Goal: Task Accomplishment & Management: Use online tool/utility

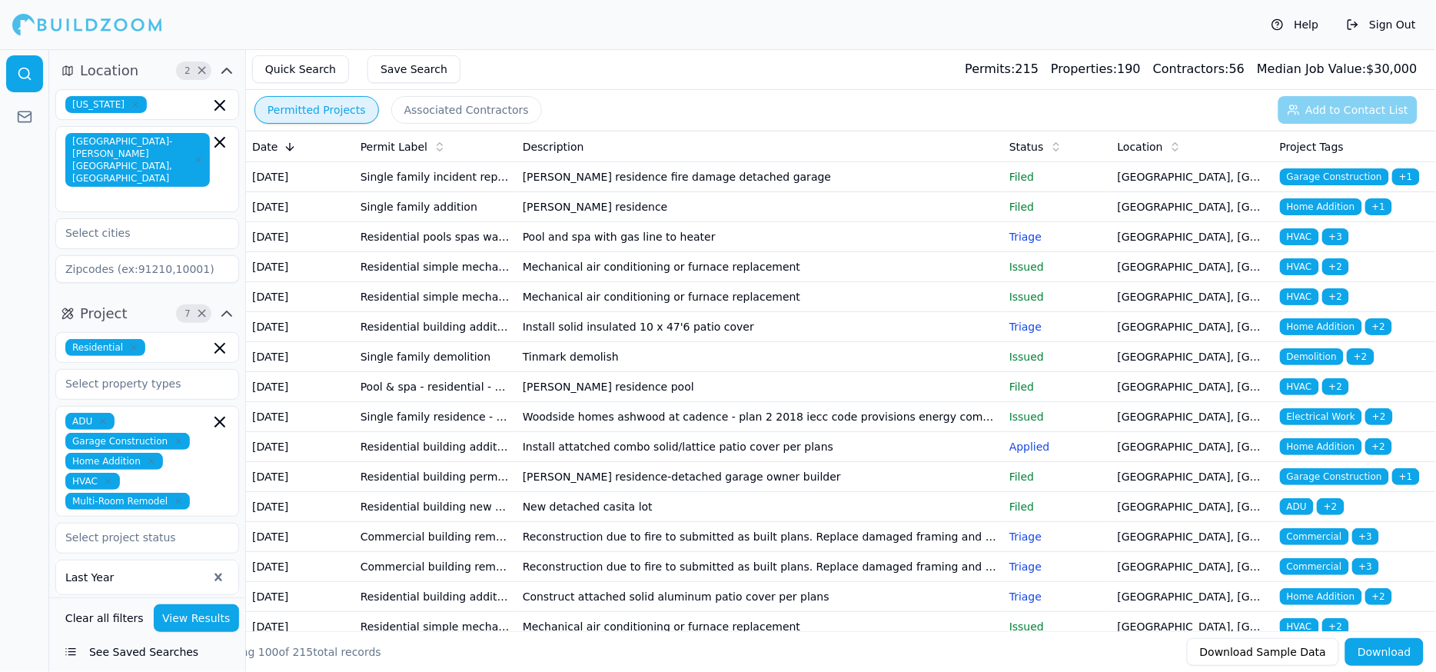
click at [685, 252] on td "Pool and spa with gas line to heater" at bounding box center [760, 237] width 487 height 30
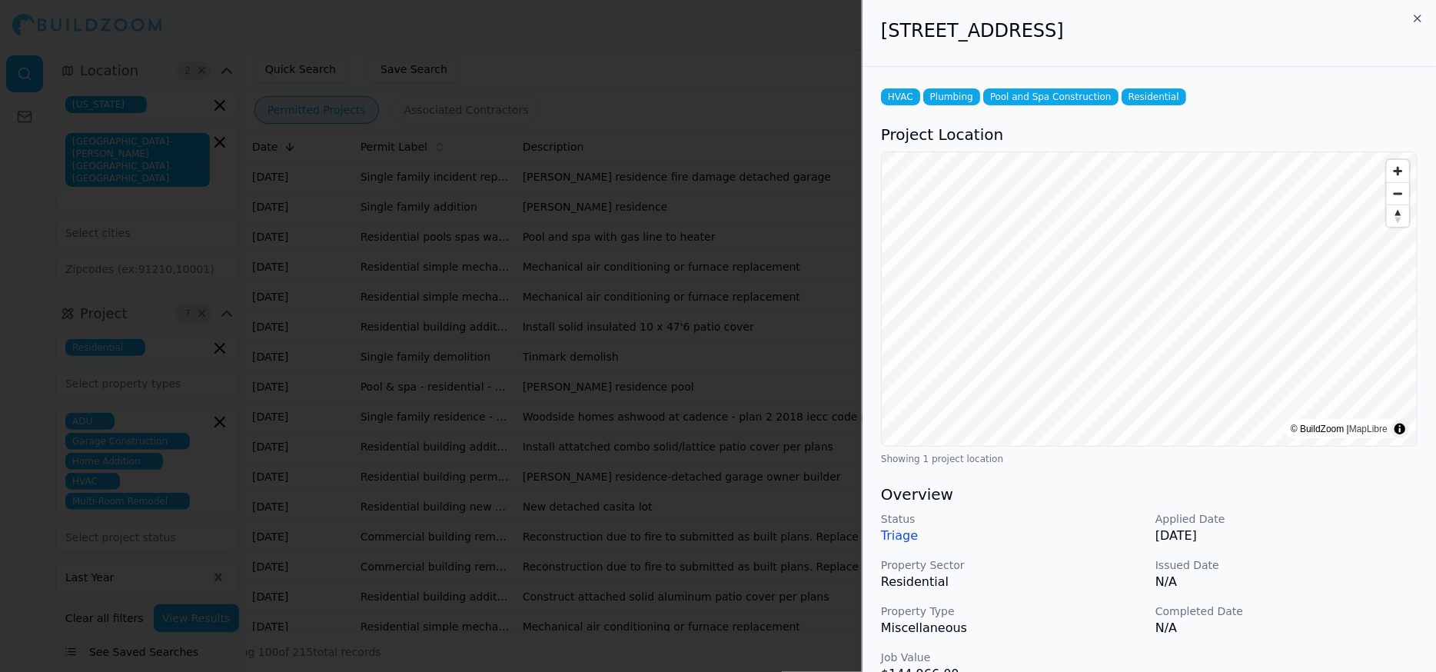
click at [680, 288] on div at bounding box center [718, 336] width 1436 height 672
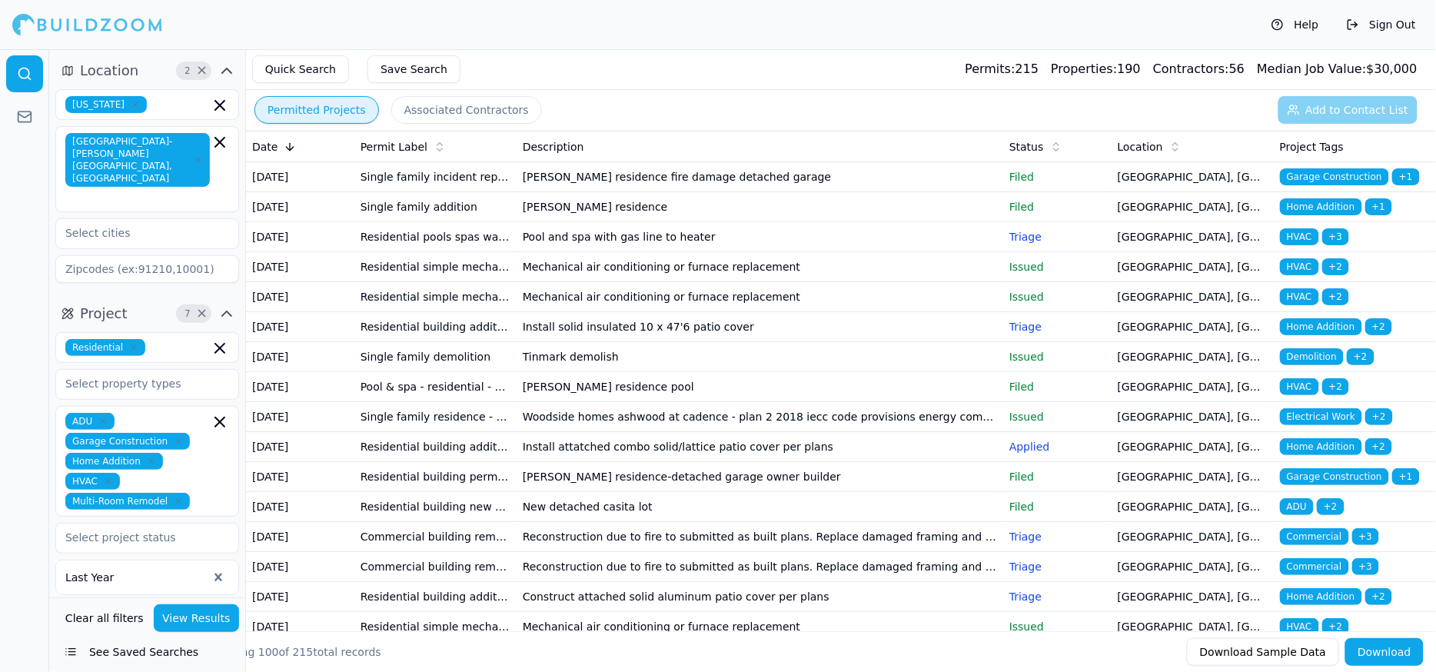
click at [1096, 252] on td "Triage" at bounding box center [1057, 237] width 108 height 30
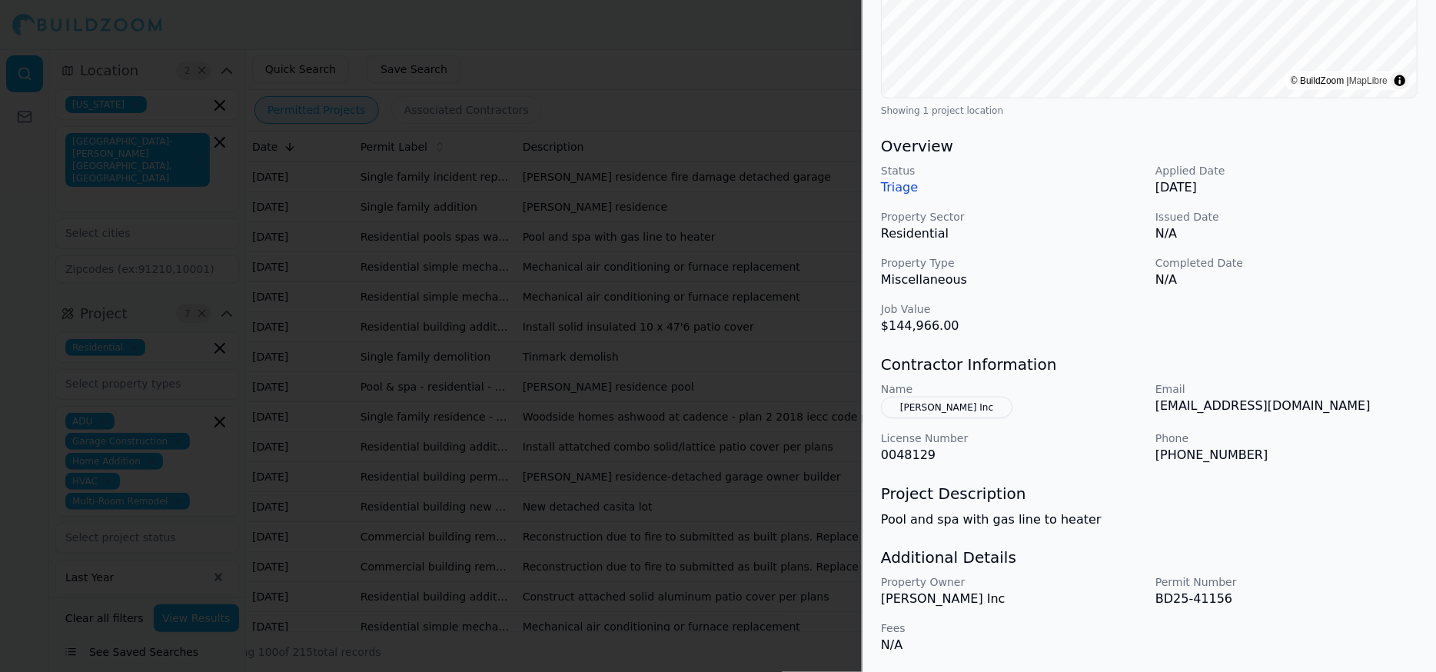
scroll to position [349, 0]
click at [729, 68] on div at bounding box center [718, 336] width 1436 height 672
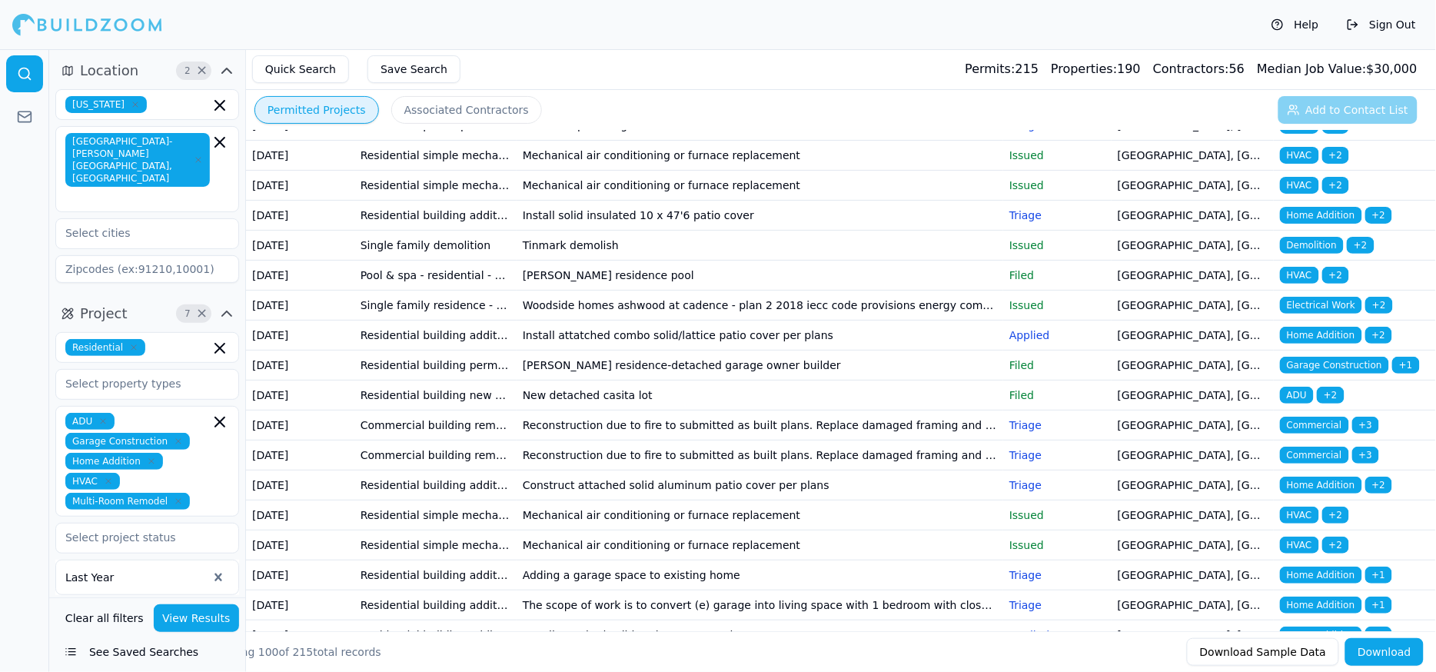
scroll to position [0, 0]
